Goal: Communication & Community: Answer question/provide support

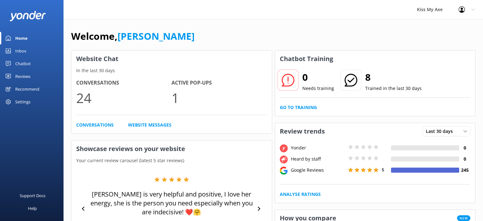
click at [23, 61] on div "Chatbot" at bounding box center [23, 63] width 16 height 13
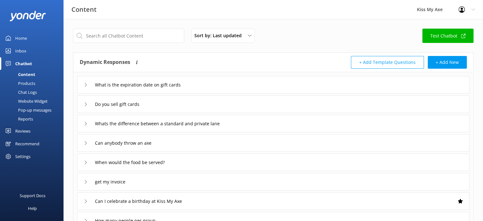
click at [25, 94] on div "Chat Logs" at bounding box center [20, 92] width 33 height 9
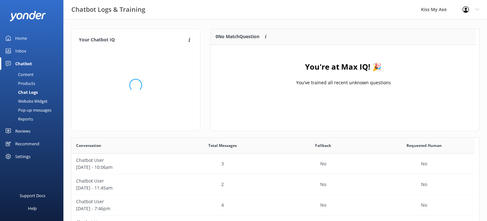
scroll to position [74, 261]
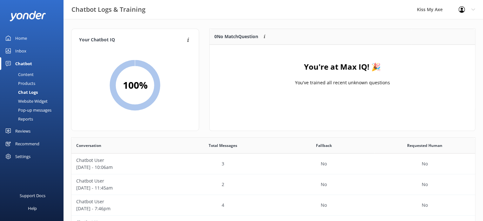
click at [21, 50] on div "Inbox" at bounding box center [20, 50] width 11 height 13
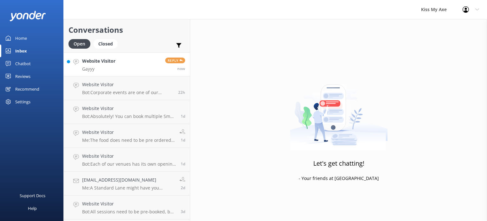
click at [117, 64] on link "Website Visitor Gayyy Reply now" at bounding box center [127, 64] width 126 height 24
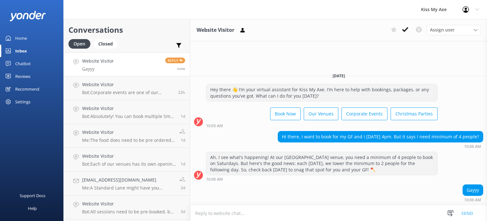
click at [332, 212] on textarea at bounding box center [338, 213] width 297 height 16
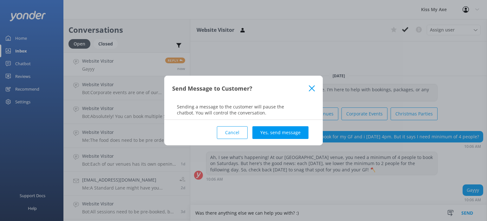
click at [238, 135] on button "Cancel" at bounding box center [232, 132] width 31 height 13
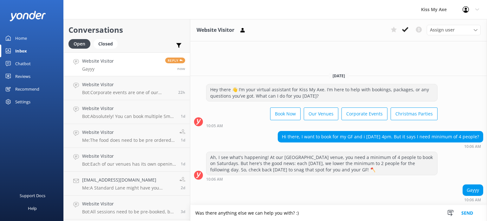
click at [306, 211] on textarea "Was there anything else we can help you with? :)" at bounding box center [338, 213] width 297 height 16
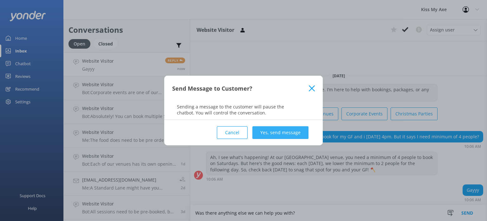
type textarea "Was there anything else we can help you with?"
click at [281, 129] on button "Yes, send message" at bounding box center [281, 132] width 56 height 13
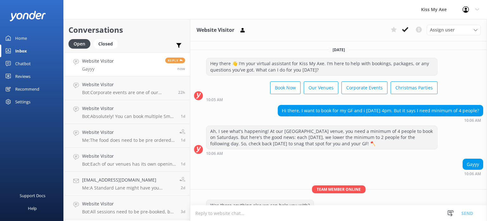
scroll to position [14, 0]
